Goal: Navigation & Orientation: Find specific page/section

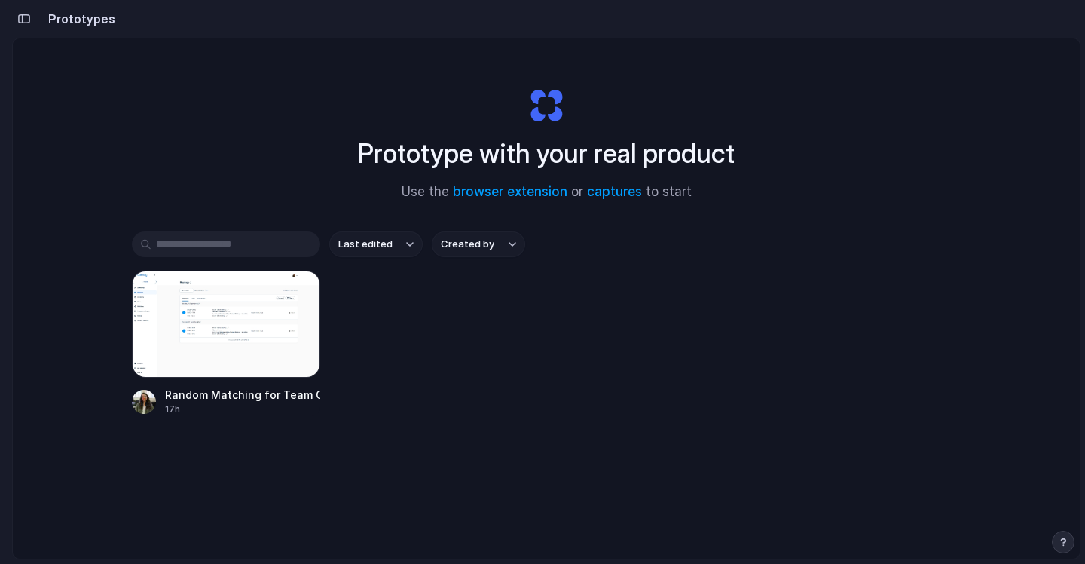
click at [64, 22] on h2 "Prototypes" at bounding box center [78, 19] width 73 height 18
click at [20, 16] on div "button" at bounding box center [24, 19] width 14 height 11
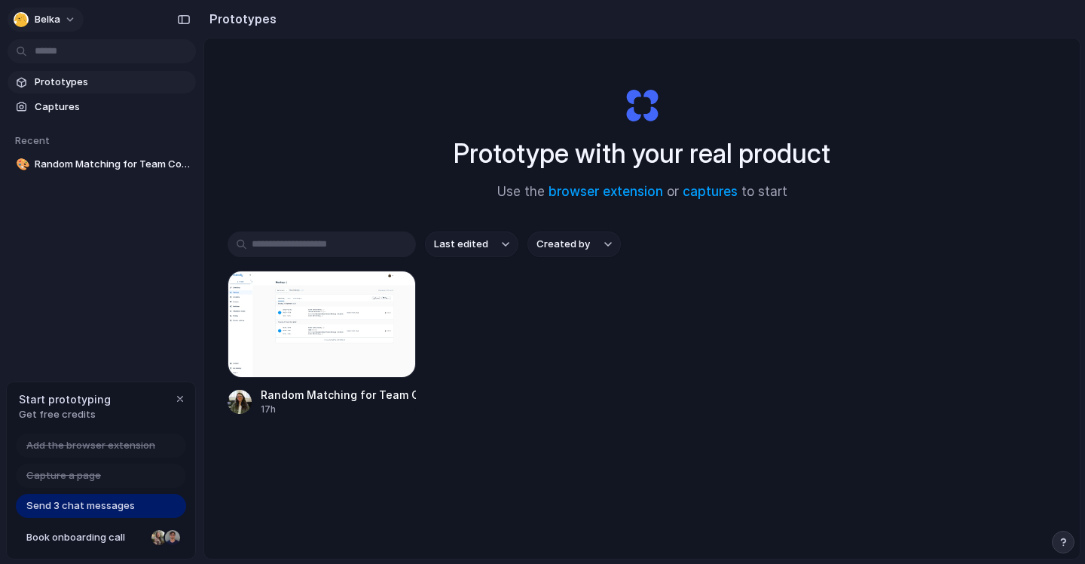
click at [41, 16] on span "Belka" at bounding box center [48, 19] width 26 height 15
click at [113, 248] on div "Settings Invite members Change theme Sign out" at bounding box center [542, 282] width 1085 height 564
click at [185, 19] on div "button" at bounding box center [184, 19] width 14 height 11
